Goal: Check status: Verify the current state of an ongoing process or item

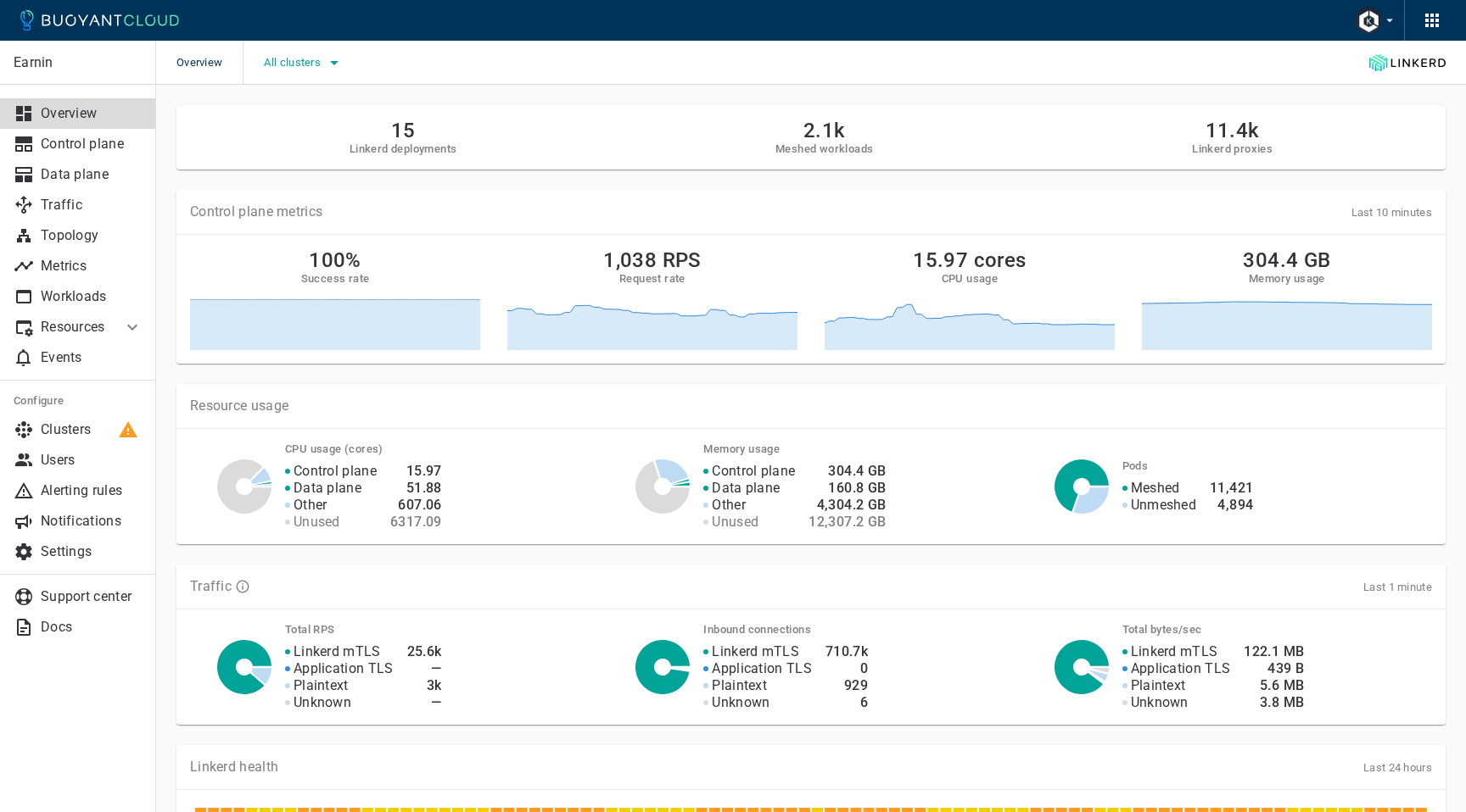
click at [291, 59] on span "All clusters" at bounding box center [294, 63] width 60 height 14
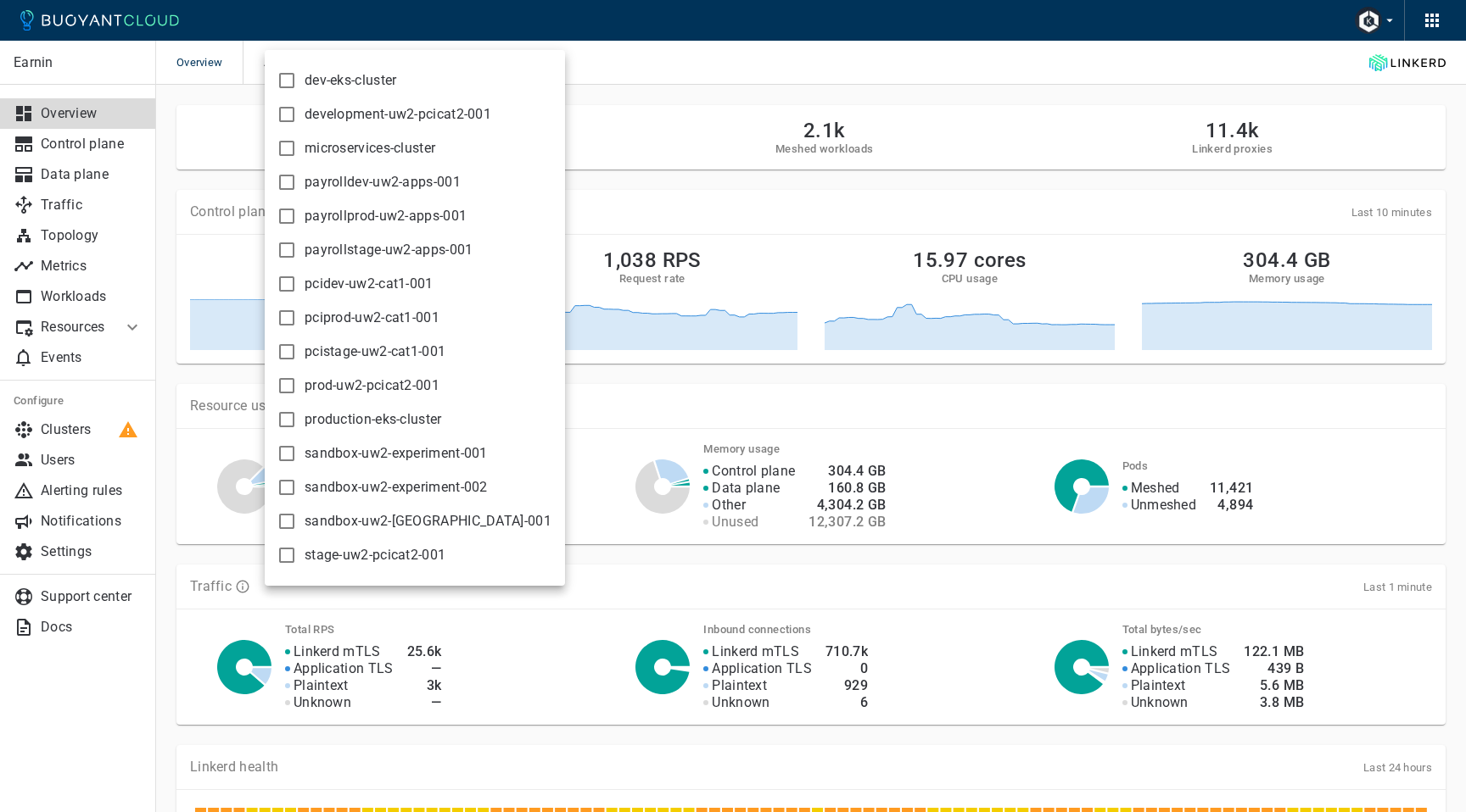
click at [285, 418] on input "production-eks-cluster" at bounding box center [286, 420] width 20 height 20
checkbox input "true"
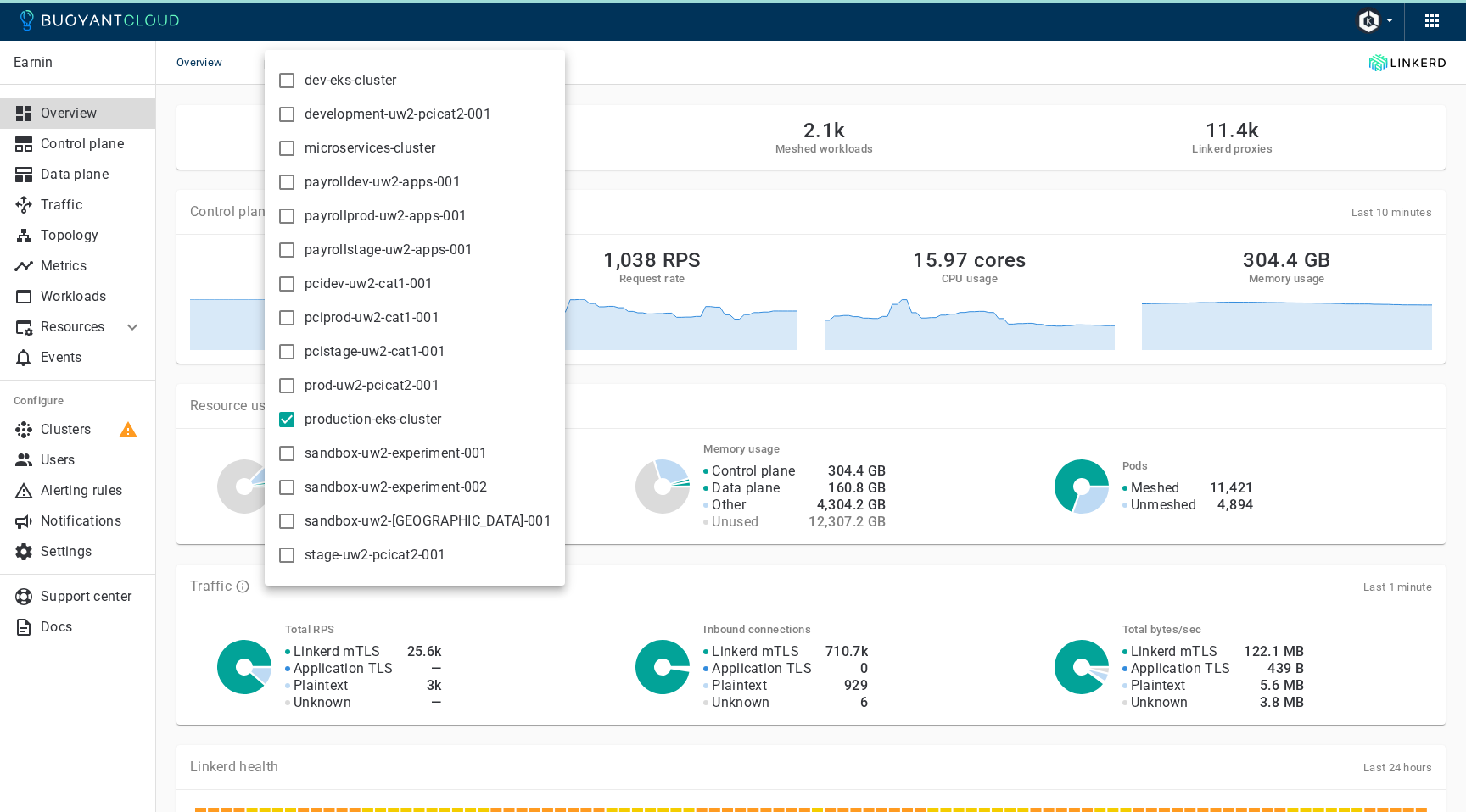
click at [834, 65] on div at bounding box center [733, 406] width 1466 height 812
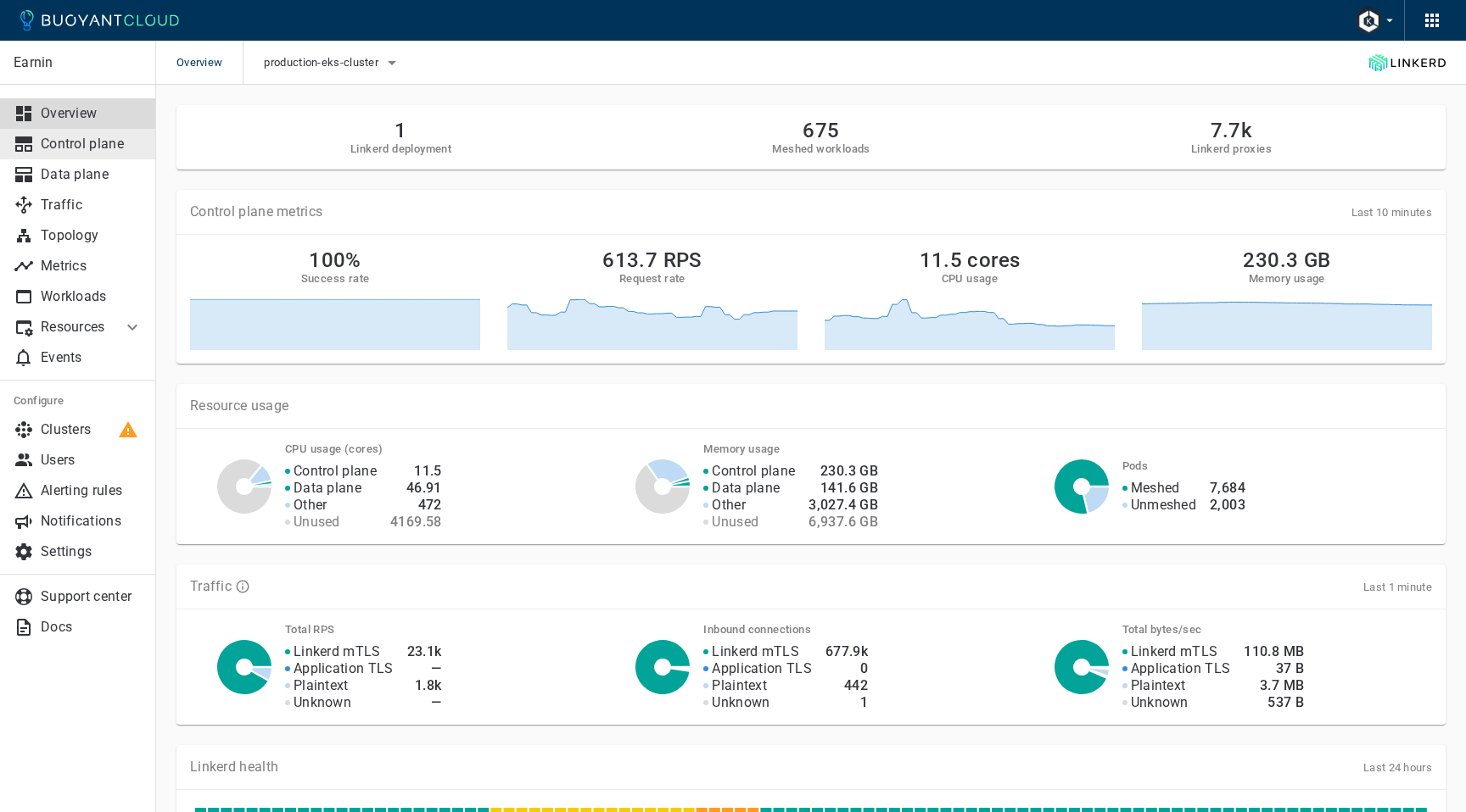
click at [119, 147] on p "Control plane" at bounding box center [92, 144] width 102 height 17
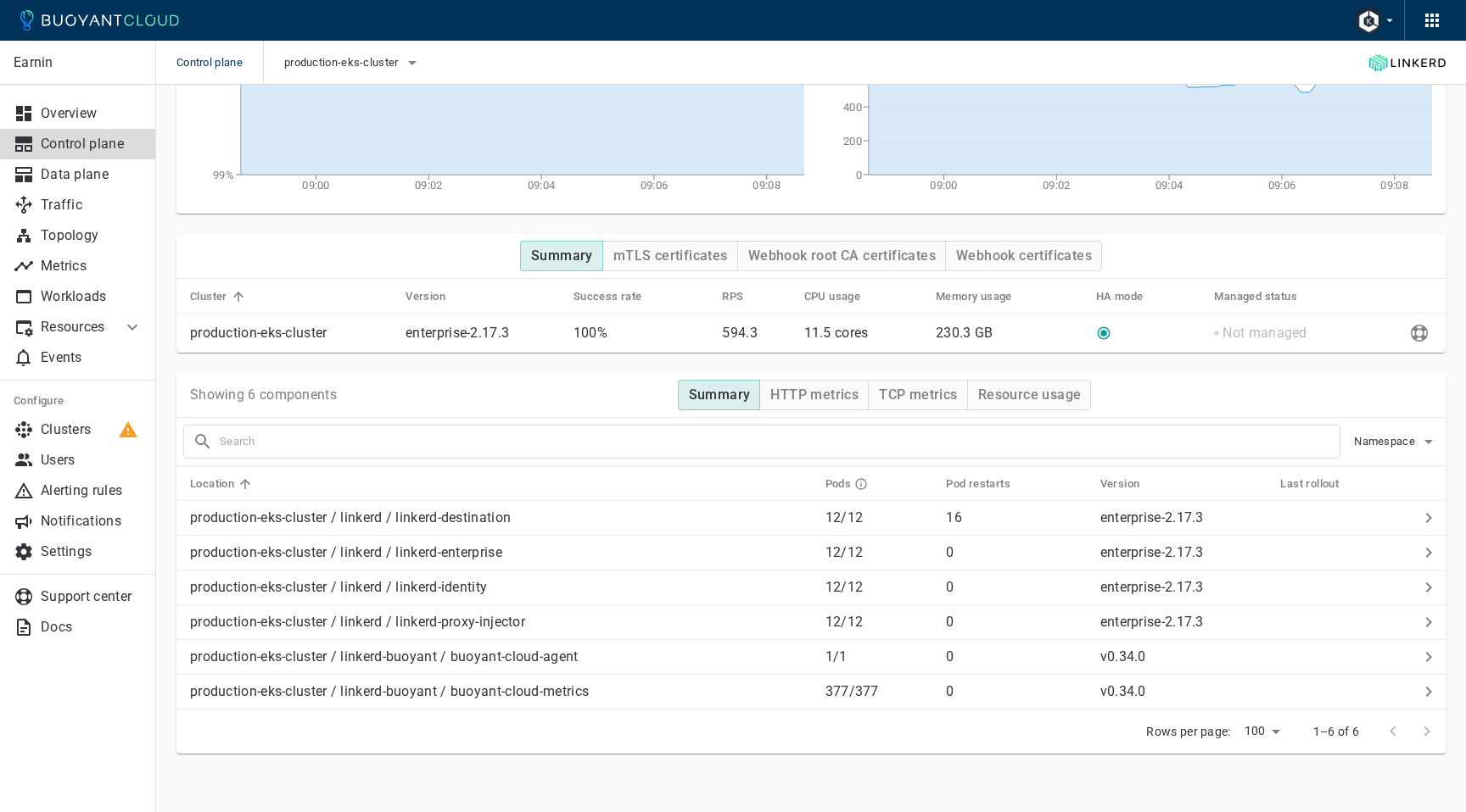
scroll to position [156, 0]
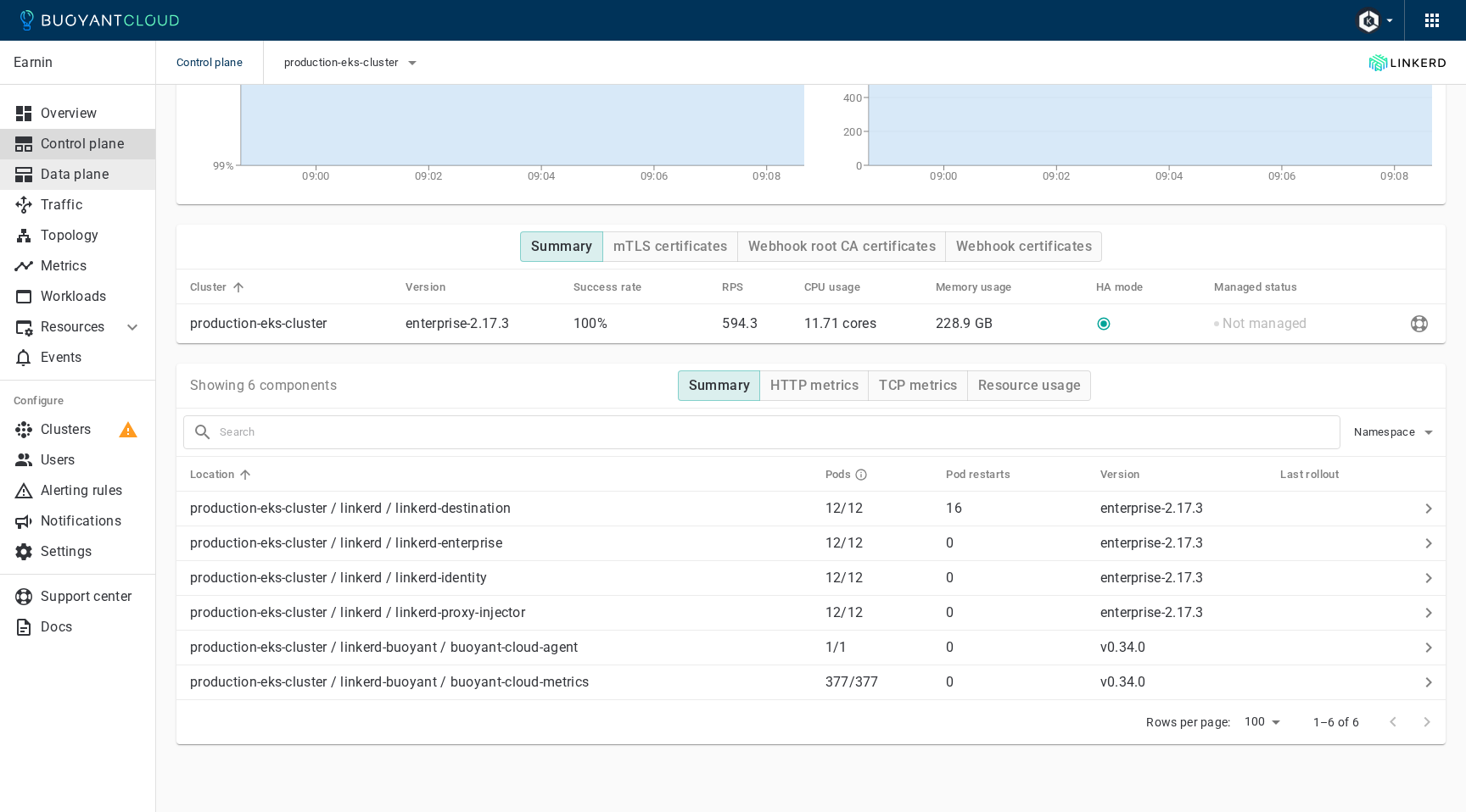
click at [95, 183] on link "Data plane" at bounding box center [78, 175] width 156 height 31
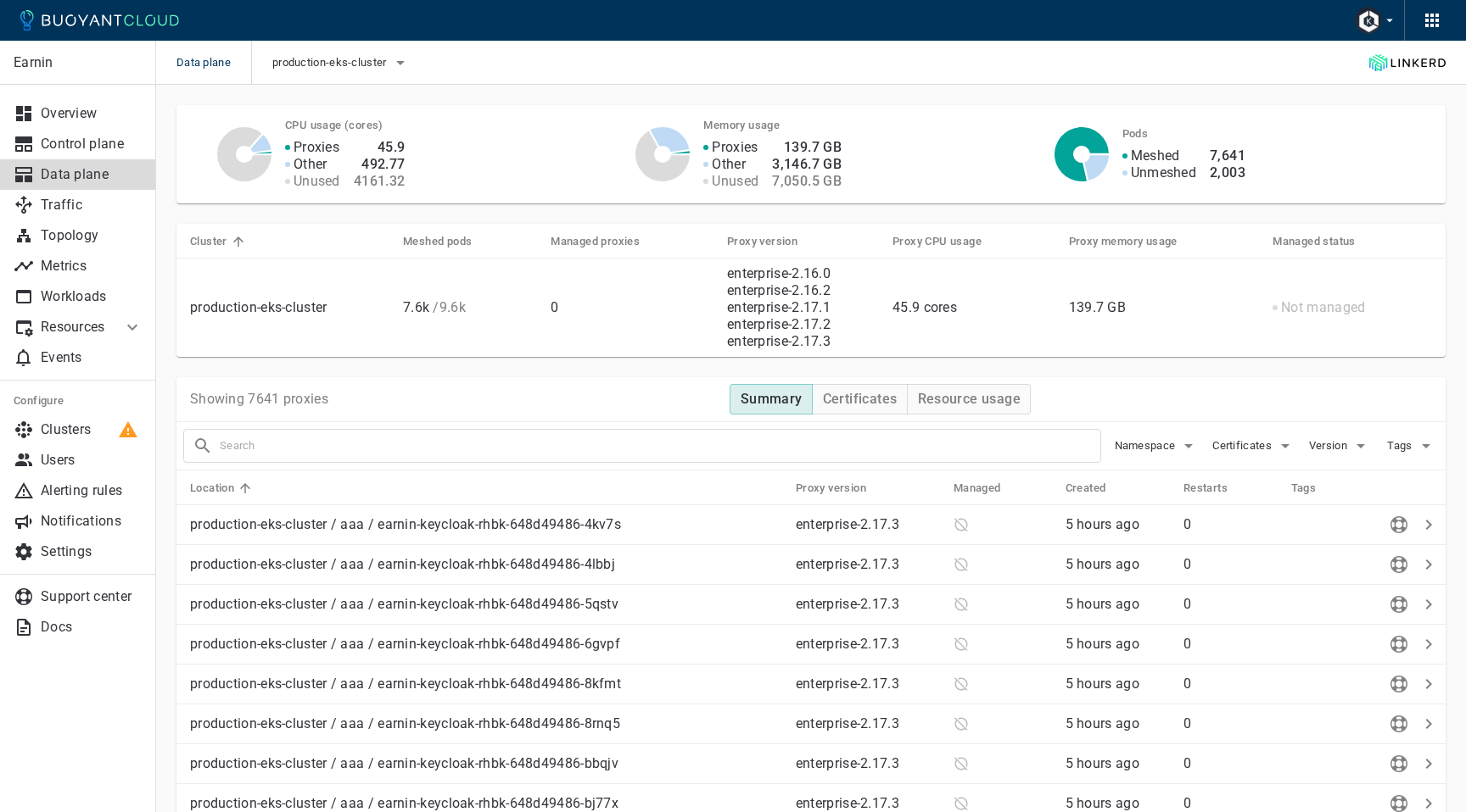
click at [801, 276] on p "enterprise-2.16.0" at bounding box center [779, 274] width 103 height 17
click at [853, 488] on h5 "Proxy version" at bounding box center [831, 488] width 71 height 14
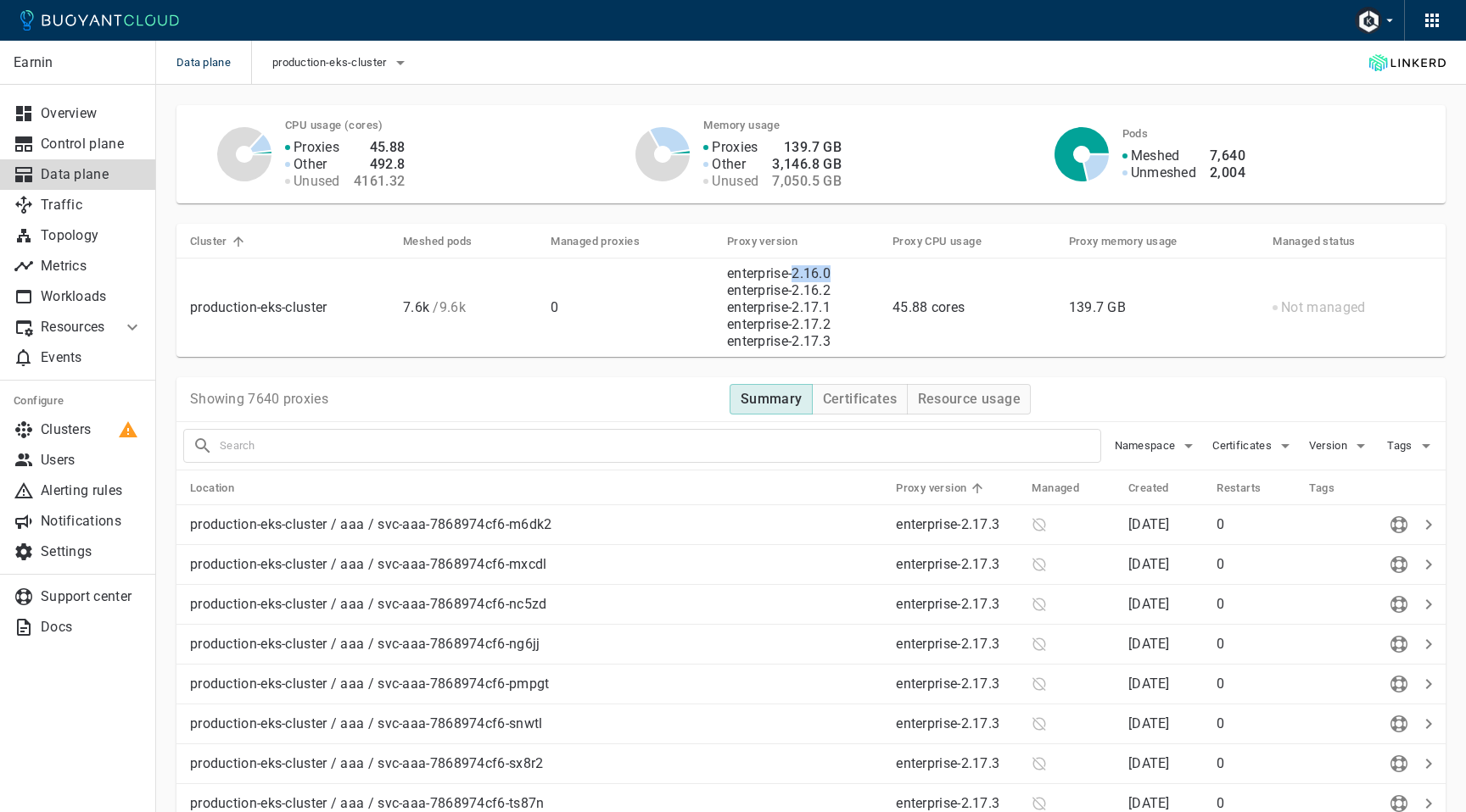
click at [936, 488] on h5 "Proxy version" at bounding box center [931, 488] width 71 height 14
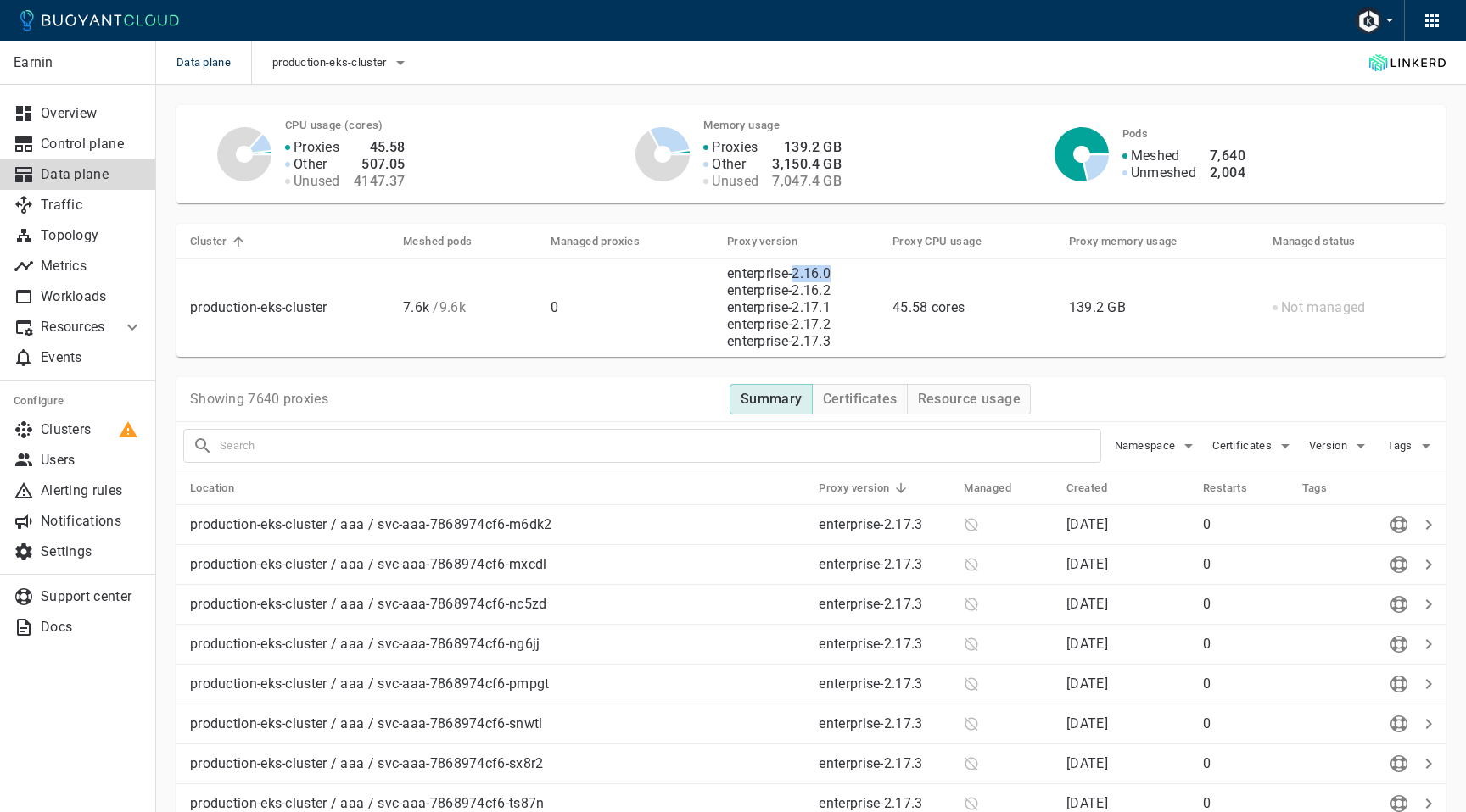
click at [882, 492] on h5 "Proxy version" at bounding box center [854, 488] width 71 height 14
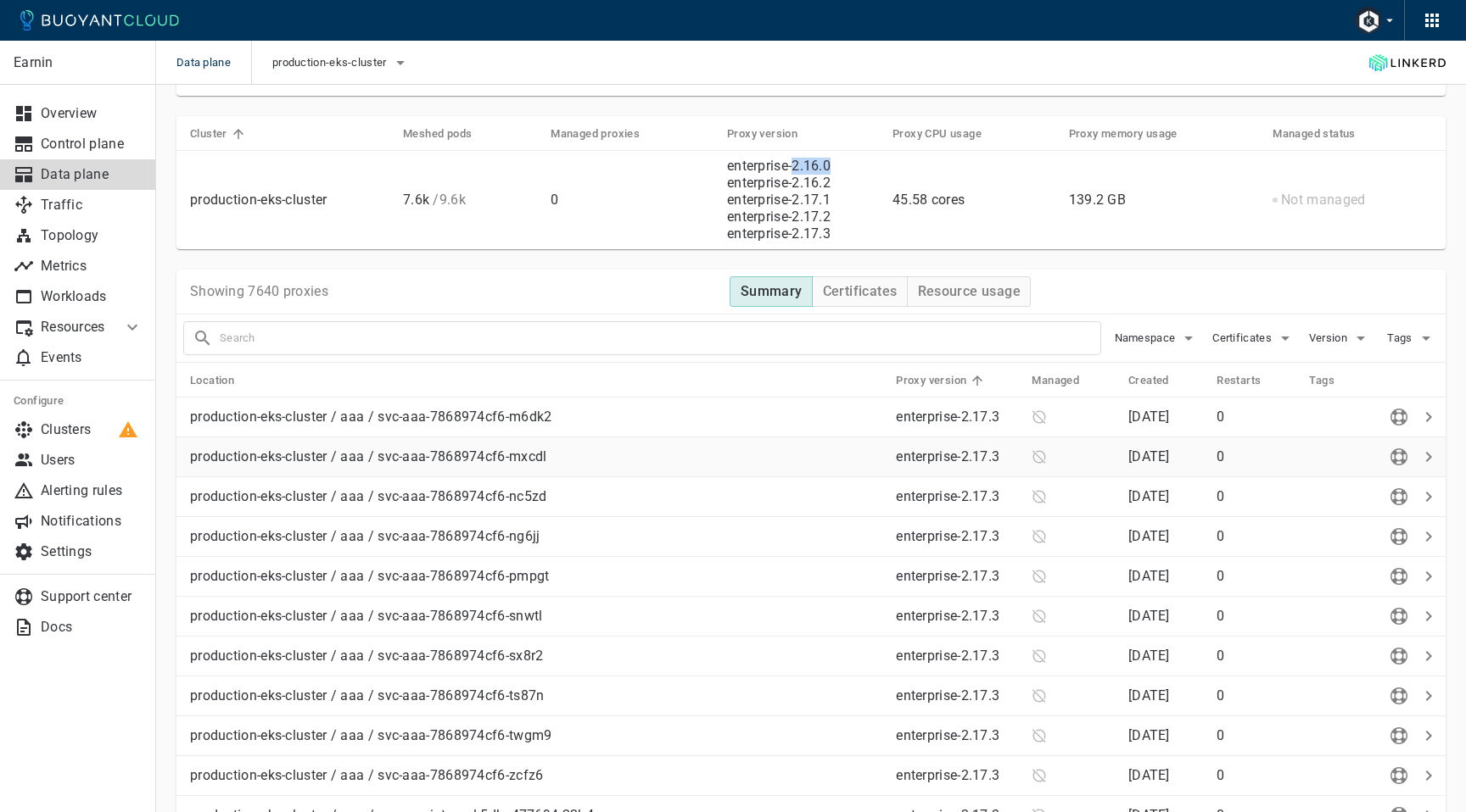
scroll to position [26, 0]
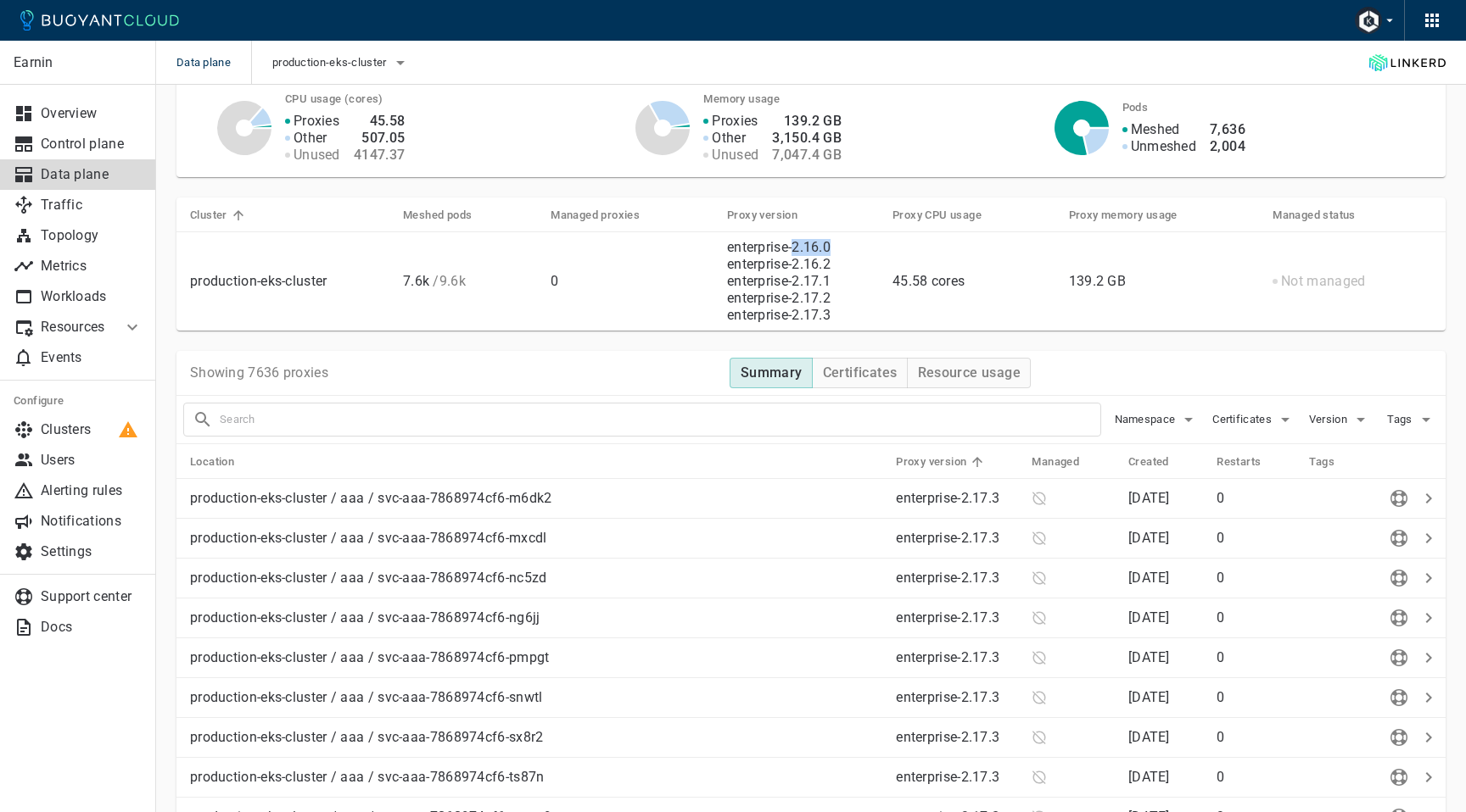
click at [927, 456] on h5 "Proxy version" at bounding box center [931, 461] width 71 height 14
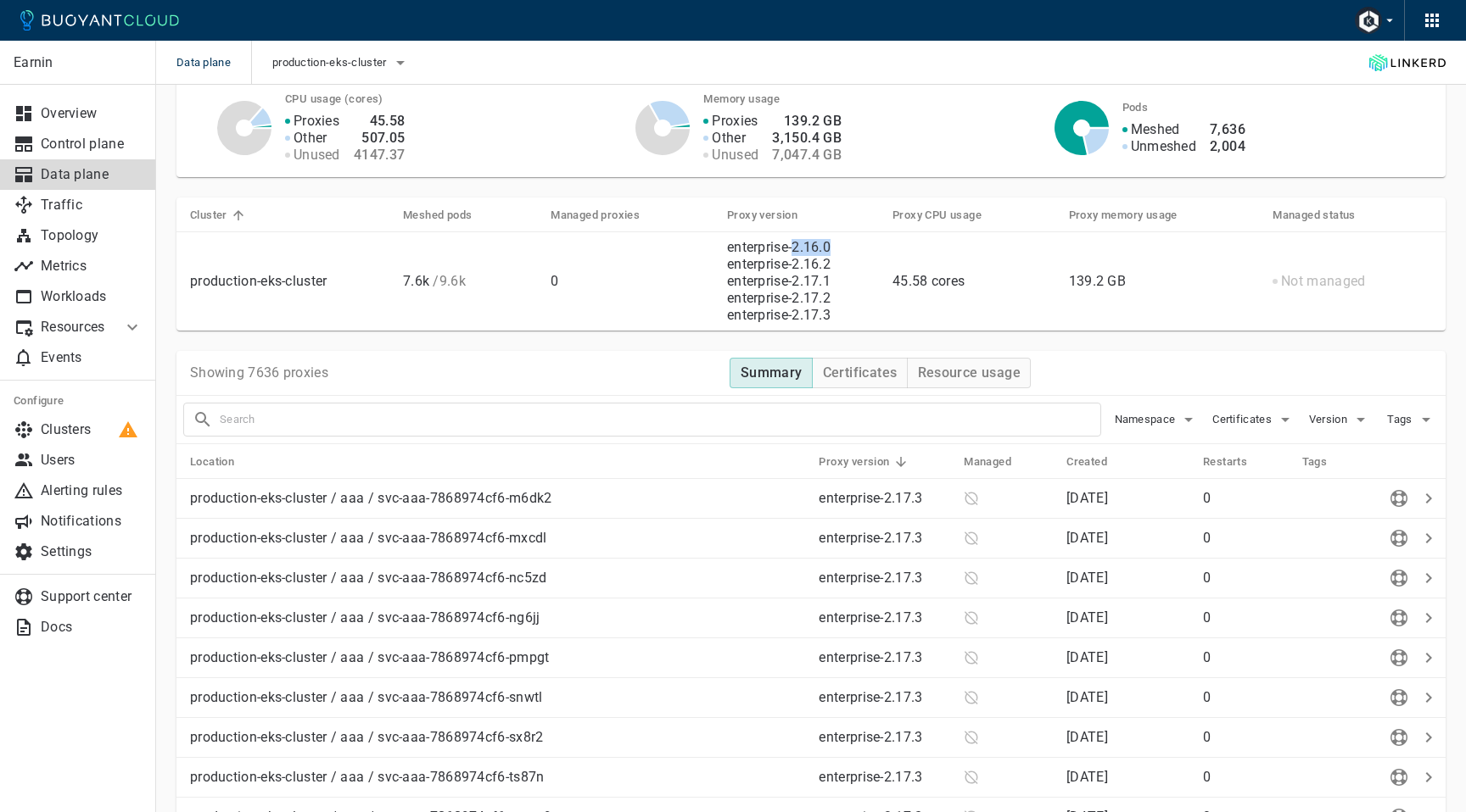
click at [884, 466] on h5 "Proxy version" at bounding box center [854, 461] width 71 height 14
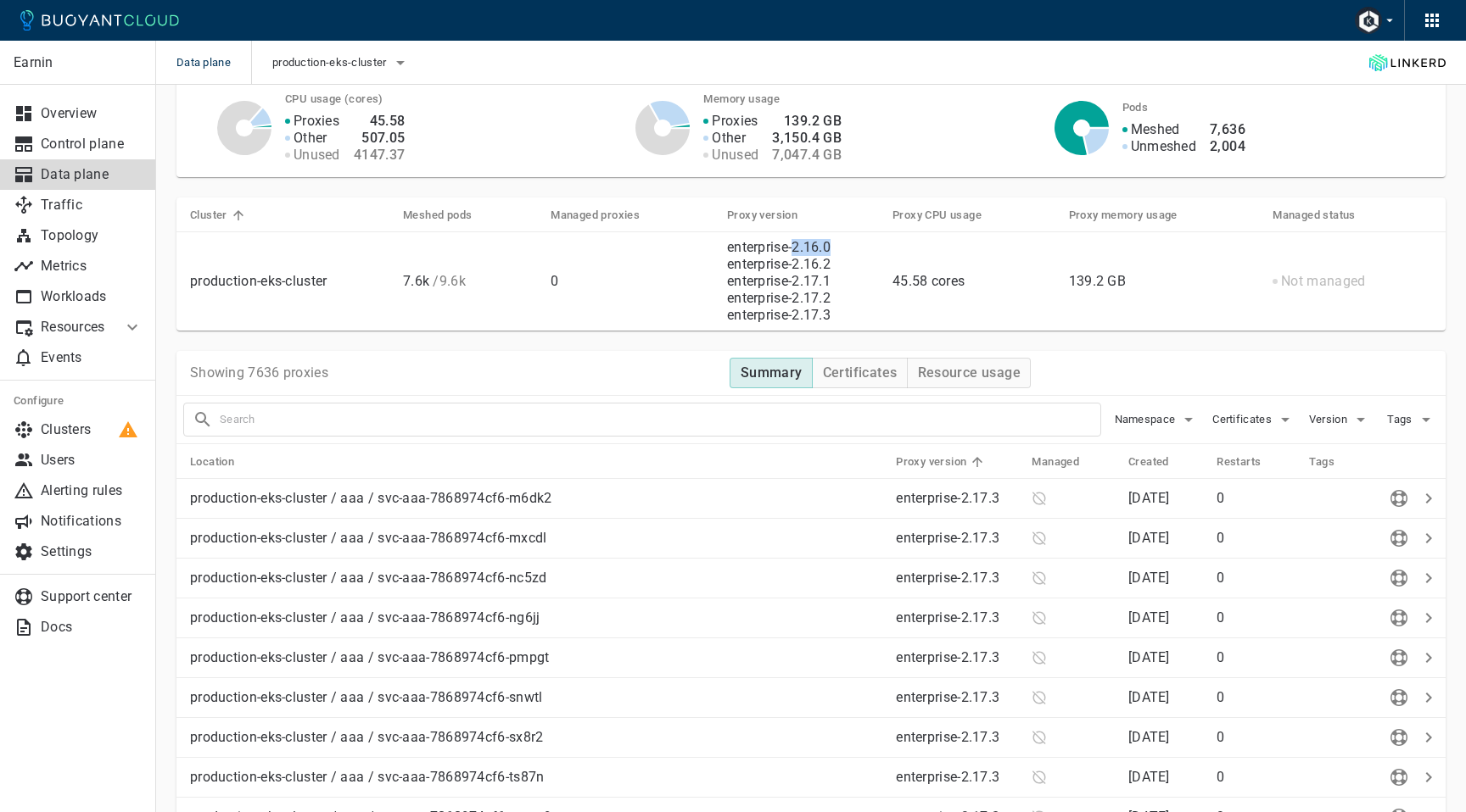
click at [896, 466] on h5 "Proxy version" at bounding box center [931, 461] width 71 height 14
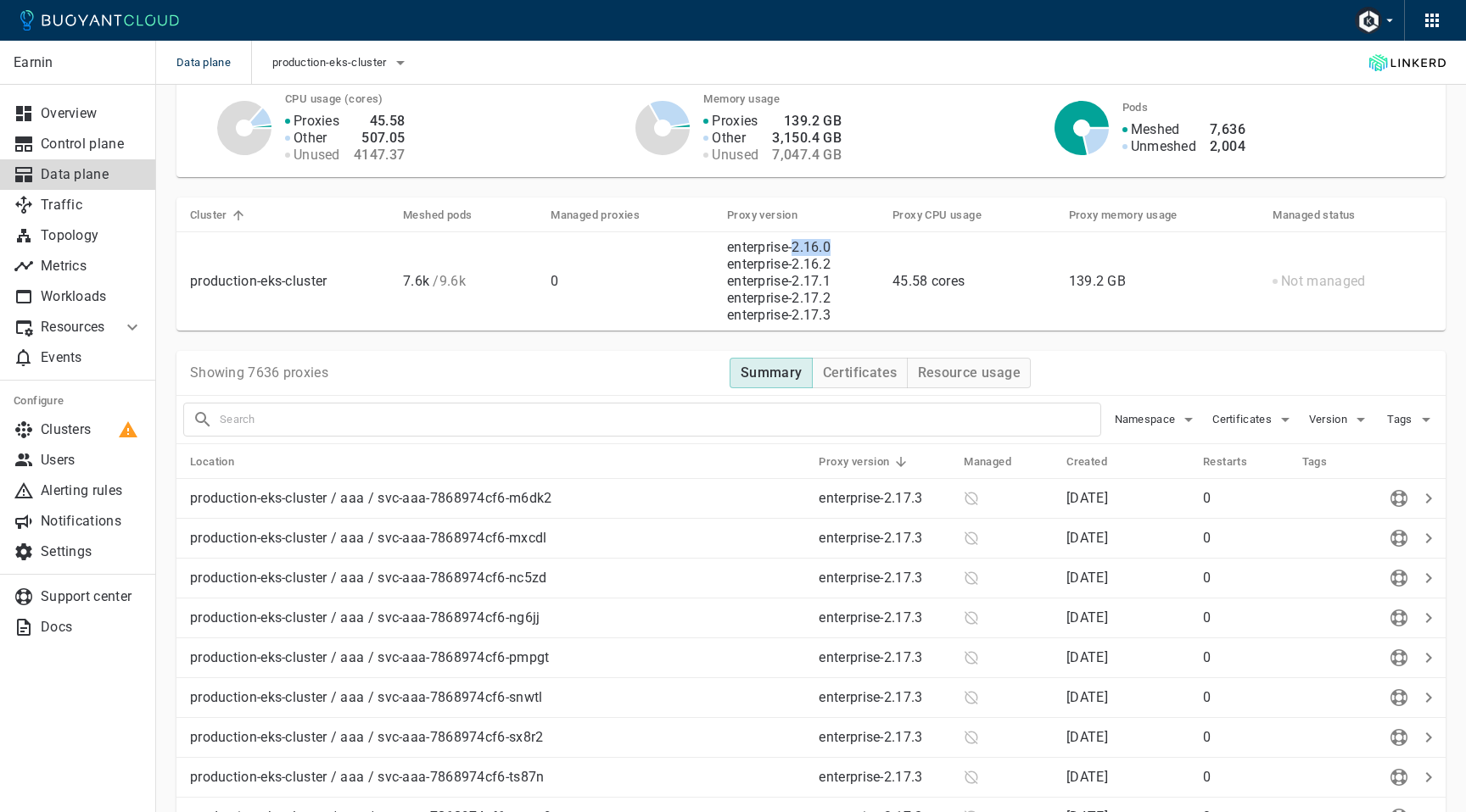
click at [884, 466] on h5 "Proxy version" at bounding box center [854, 461] width 71 height 14
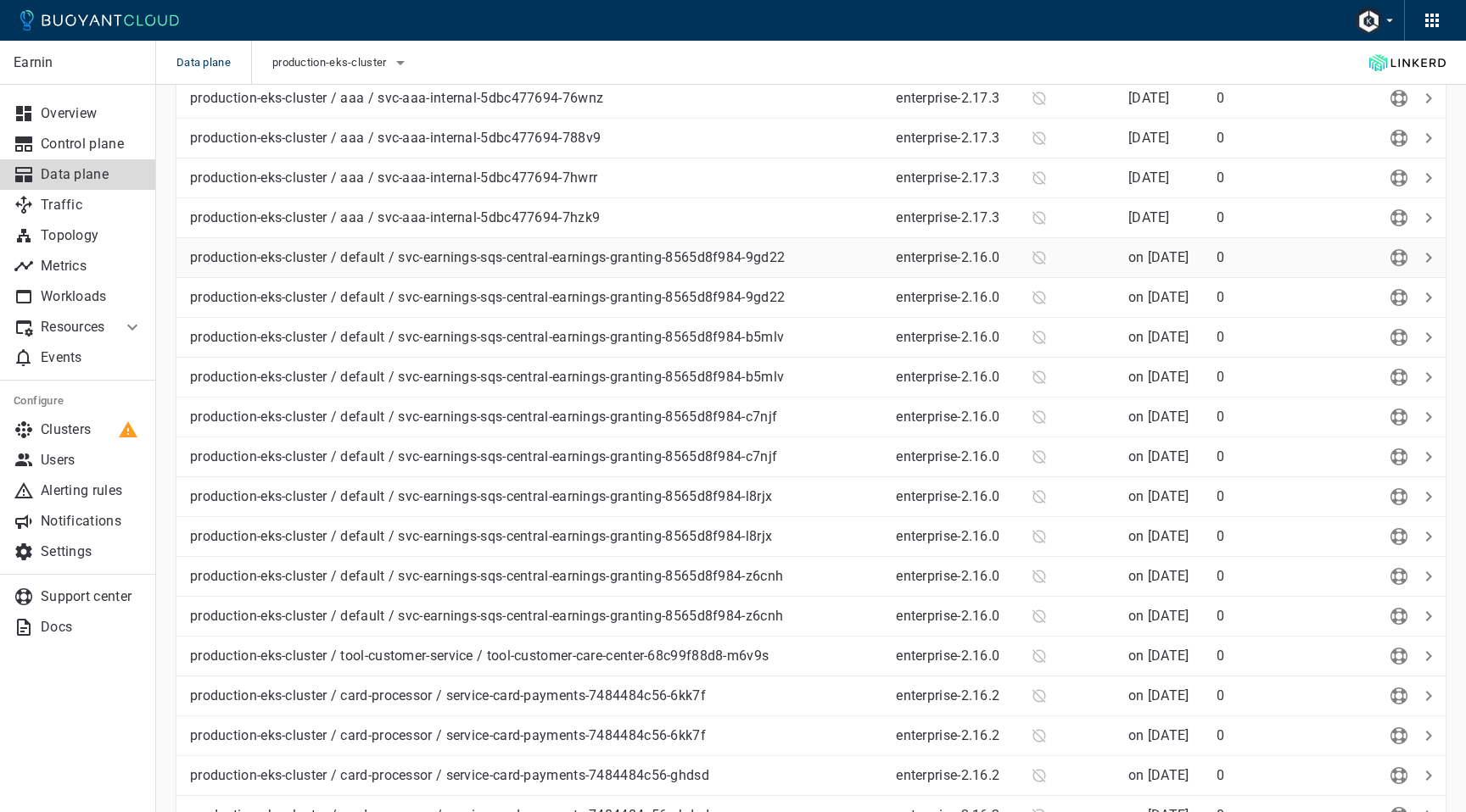
scroll to position [1850, 0]
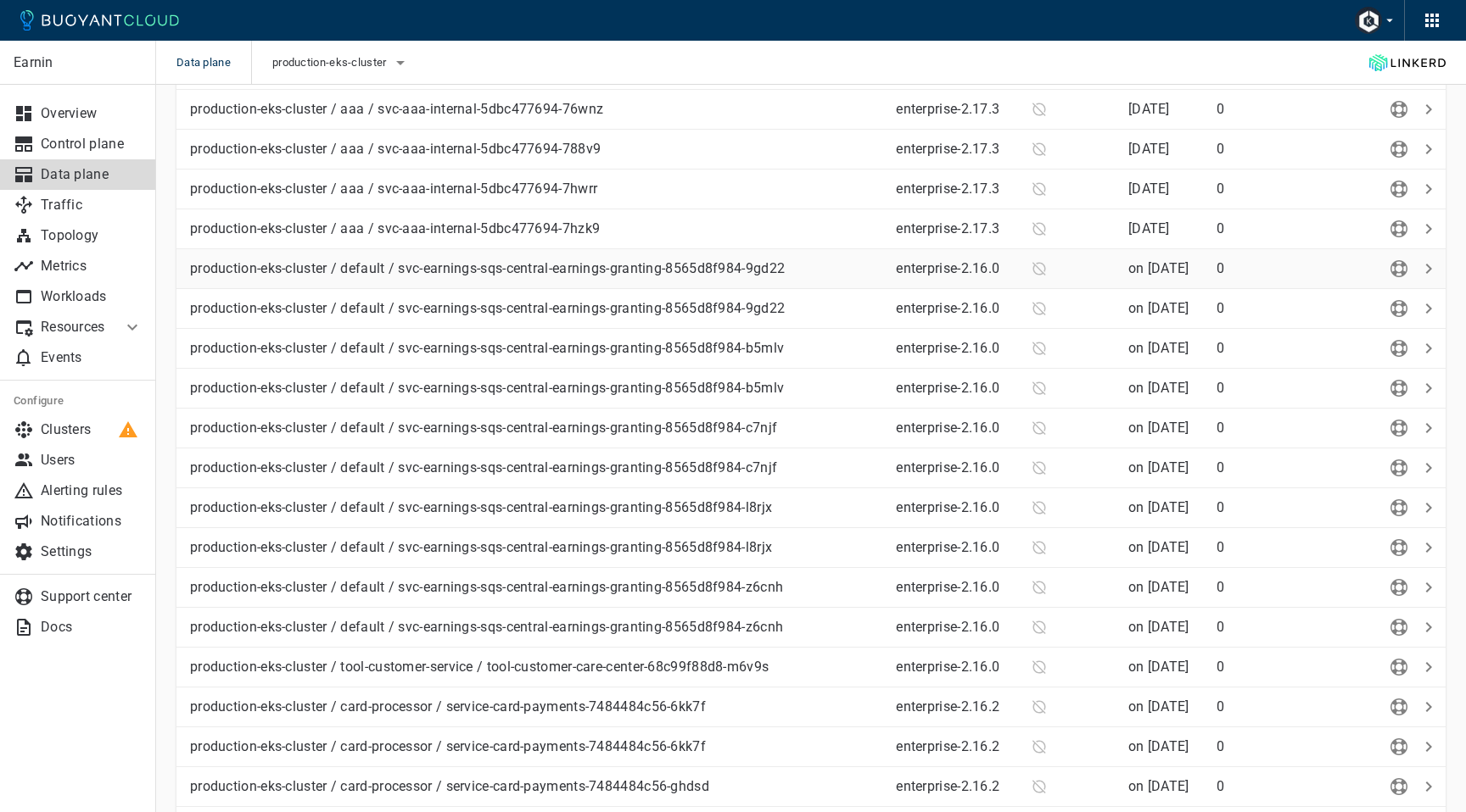
click at [752, 272] on p "production-eks-cluster / default / svc-earnings-sqs-central-earnings-granting-8…" at bounding box center [536, 268] width 692 height 17
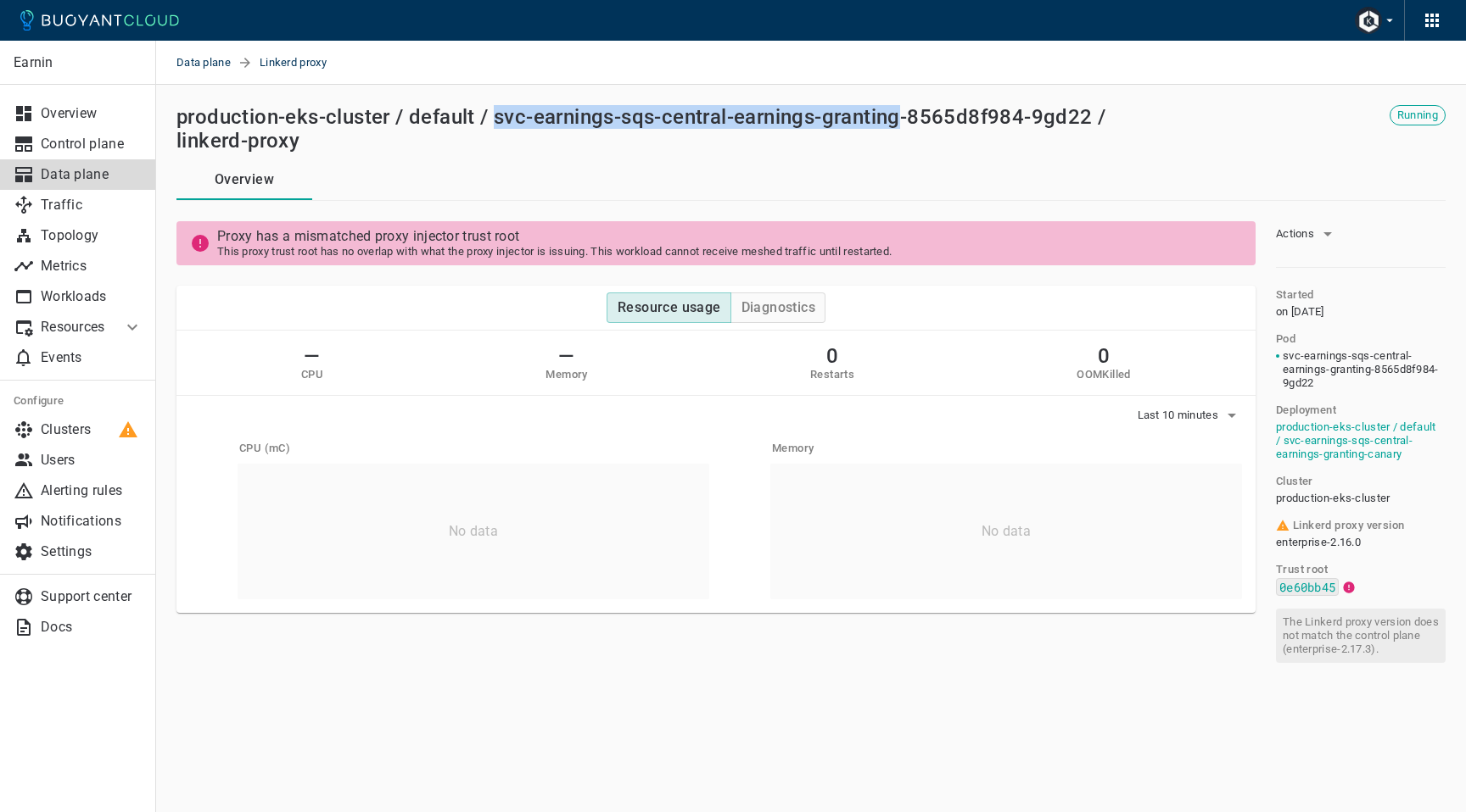
drag, startPoint x: 496, startPoint y: 117, endPoint x: 900, endPoint y: 111, distance: 404.0
click at [900, 111] on h2 "production-eks-cluster / default / svc-earnings-sqs-central-earnings-granting-8…" at bounding box center [674, 129] width 994 height 47
copy h2 "svc-earnings-sqs-central-earnings-granting"
